Goal: Task Accomplishment & Management: Use online tool/utility

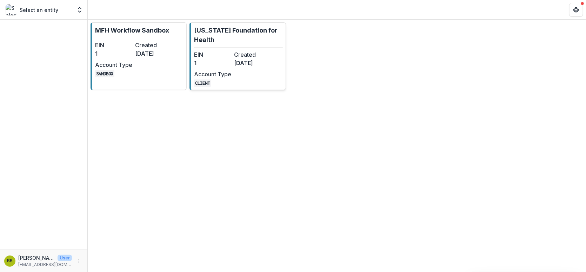
click at [262, 45] on link "[US_STATE] Foundation for Health EIN 1 Created [DATE] Account Type CLIENT" at bounding box center [237, 56] width 96 height 68
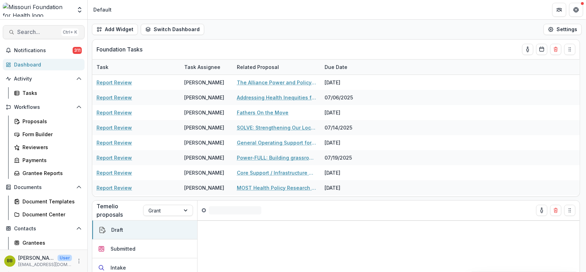
click at [37, 31] on span "Search..." at bounding box center [37, 32] width 41 height 7
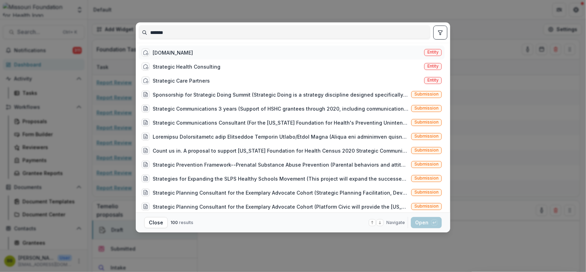
type input "*******"
click at [171, 52] on div "[DOMAIN_NAME]" at bounding box center [173, 52] width 40 height 7
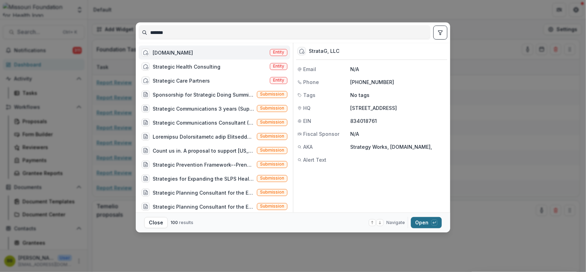
click at [423, 226] on button "Open with enter key" at bounding box center [426, 222] width 31 height 11
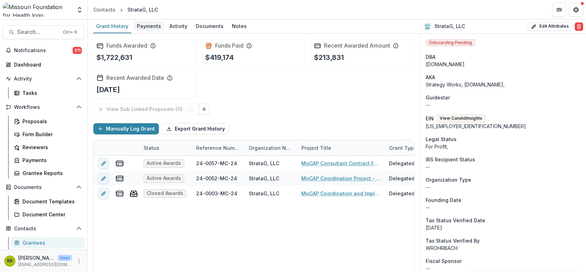
click at [147, 23] on div "Payments" at bounding box center [149, 26] width 30 height 10
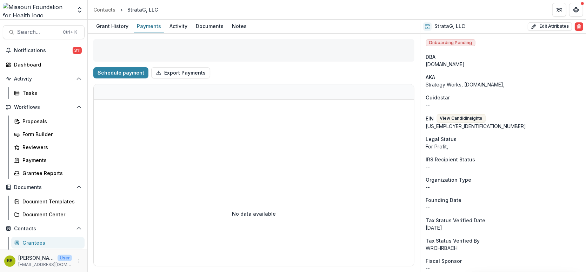
select select "****"
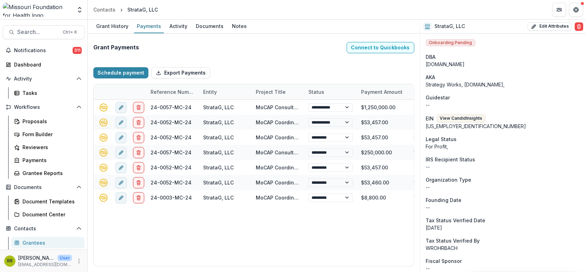
select select "****"
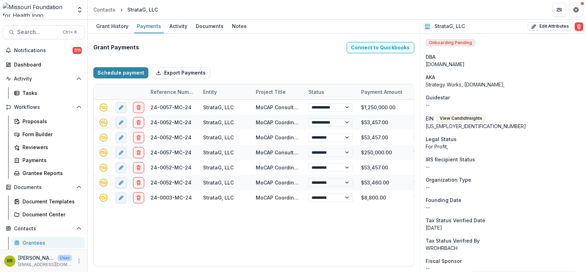
select select "****"
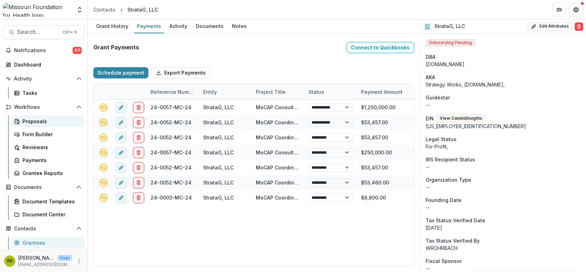
click at [26, 121] on div "Proposals" at bounding box center [50, 121] width 56 height 7
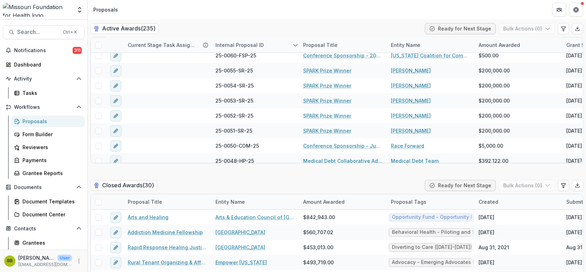
scroll to position [1411, 0]
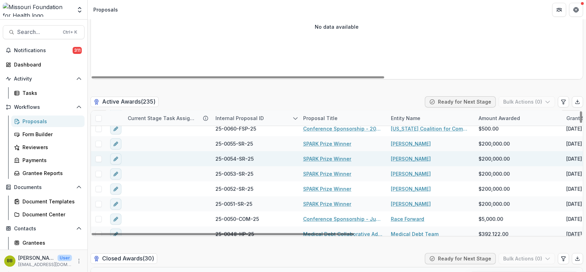
click at [100, 156] on span at bounding box center [98, 159] width 6 height 6
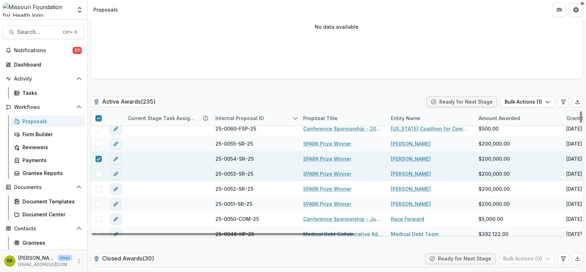
click at [97, 174] on span at bounding box center [98, 174] width 6 height 6
click at [524, 103] on button "Bulk Actions ( 2 )" at bounding box center [527, 101] width 56 height 11
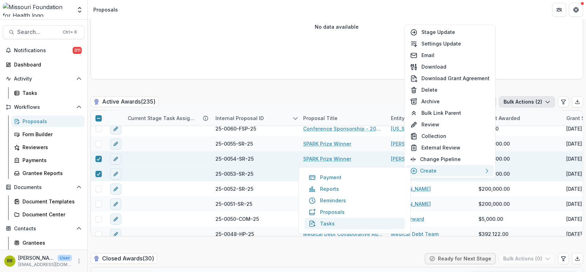
click at [327, 222] on button "Tasks" at bounding box center [354, 224] width 100 height 12
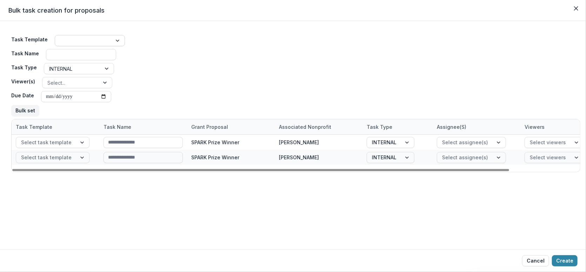
click at [104, 43] on div at bounding box center [83, 40] width 47 height 9
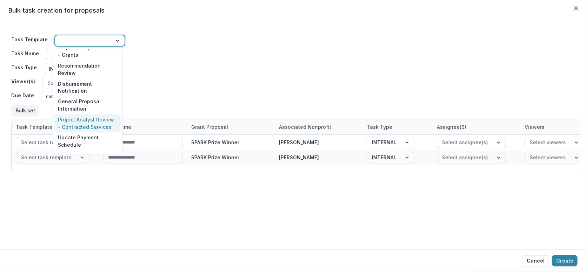
scroll to position [701, 0]
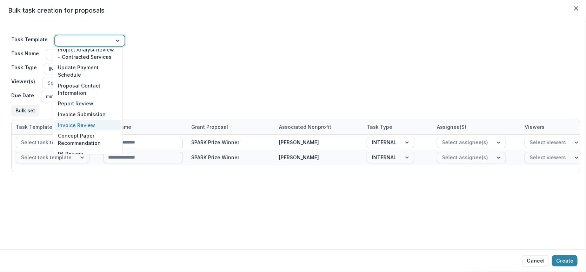
click at [78, 124] on div "Invoice Review" at bounding box center [87, 125] width 67 height 11
type input "**********"
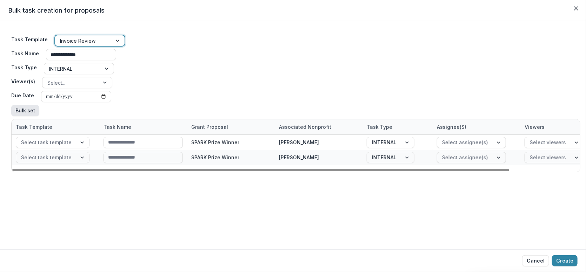
click at [26, 112] on button "Bulk set" at bounding box center [25, 110] width 28 height 11
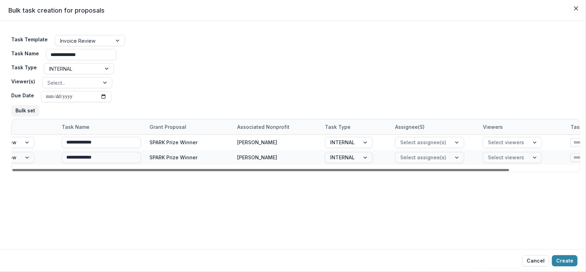
scroll to position [0, 0]
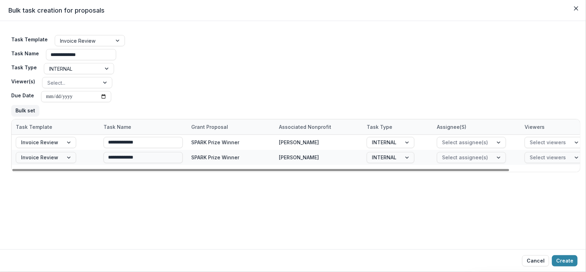
drag, startPoint x: 491, startPoint y: 169, endPoint x: 406, endPoint y: 172, distance: 85.3
click at [406, 171] on div at bounding box center [260, 170] width 497 height 2
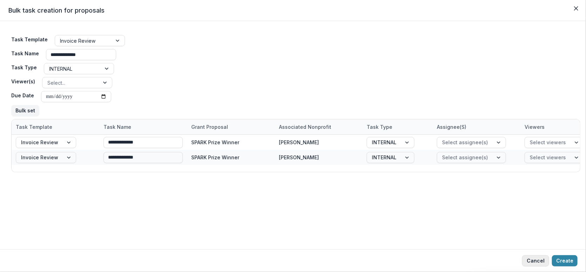
click at [542, 261] on button "Cancel" at bounding box center [535, 261] width 27 height 11
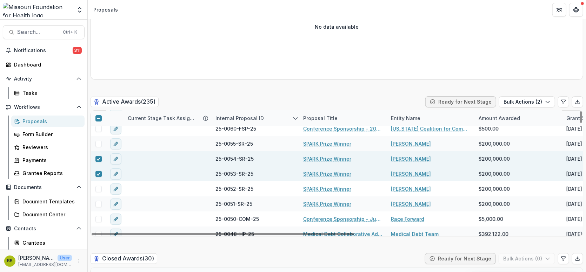
click at [95, 116] on span at bounding box center [98, 118] width 6 height 6
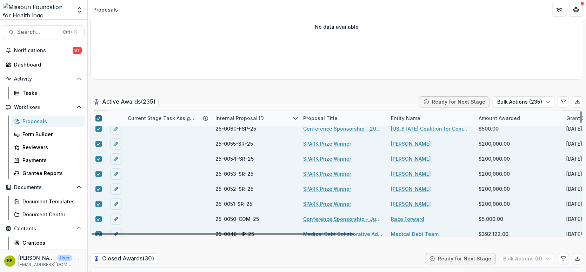
click at [95, 116] on span at bounding box center [98, 118] width 6 height 6
